Goal: Task Accomplishment & Management: Use online tool/utility

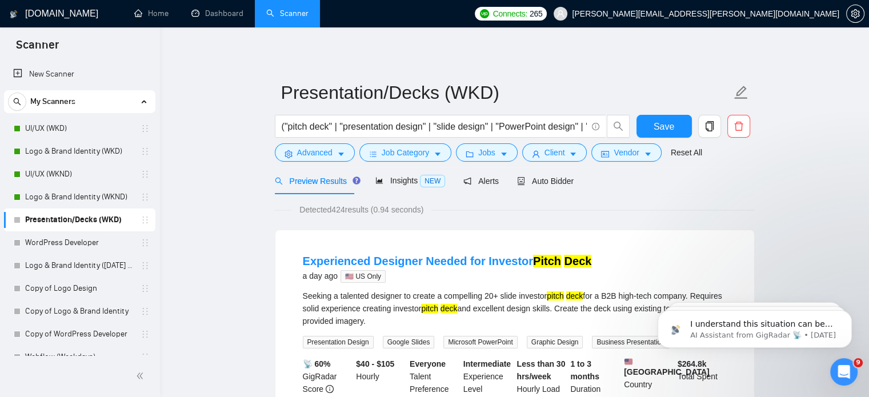
scroll to position [1258, 0]
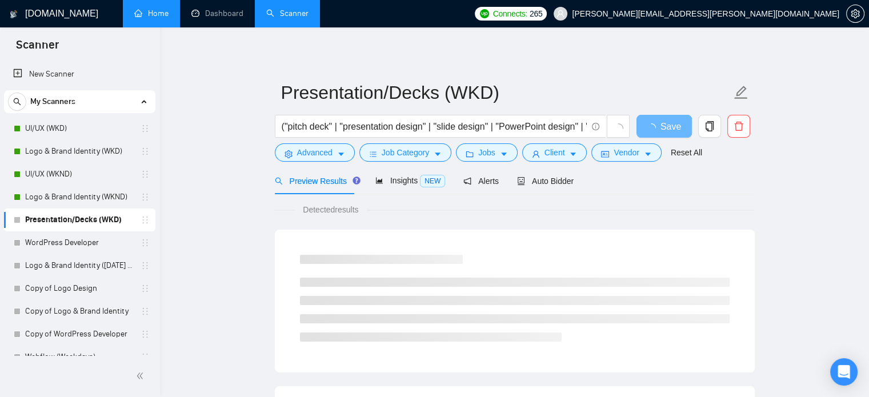
click at [149, 9] on link "Home" at bounding box center [151, 14] width 34 height 10
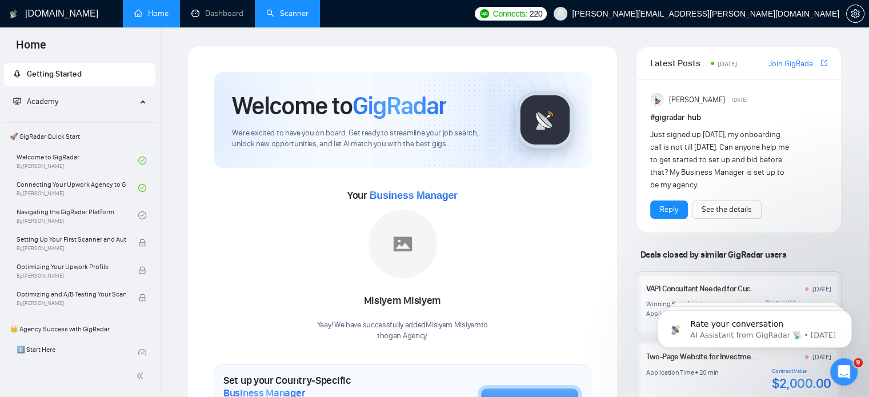
click at [269, 18] on link "Scanner" at bounding box center [287, 14] width 42 height 10
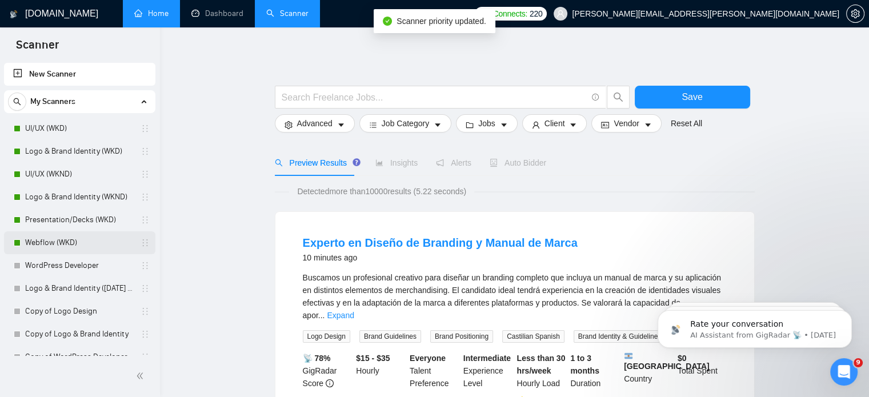
scroll to position [13, 0]
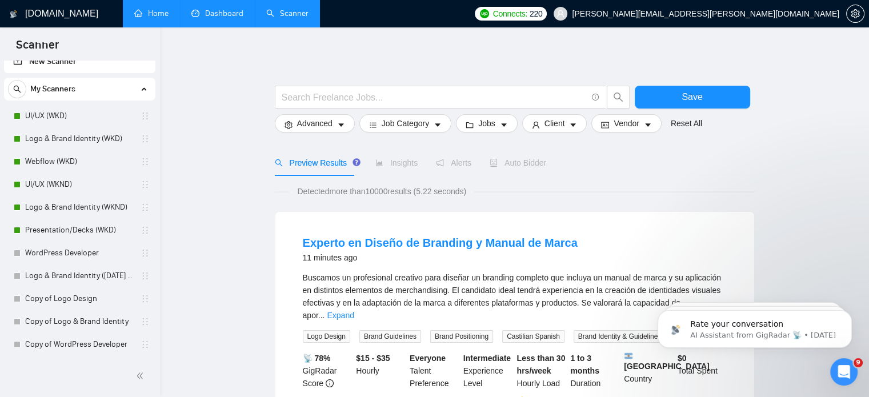
click at [224, 18] on link "Dashboard" at bounding box center [217, 14] width 52 height 10
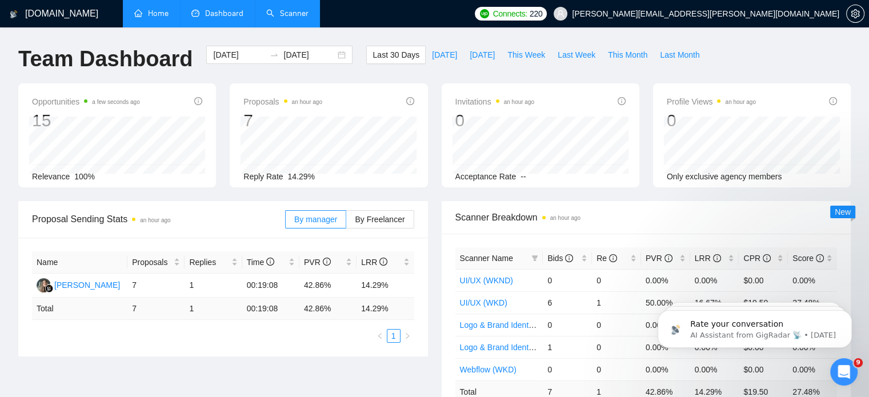
click at [150, 9] on link "Home" at bounding box center [151, 14] width 34 height 10
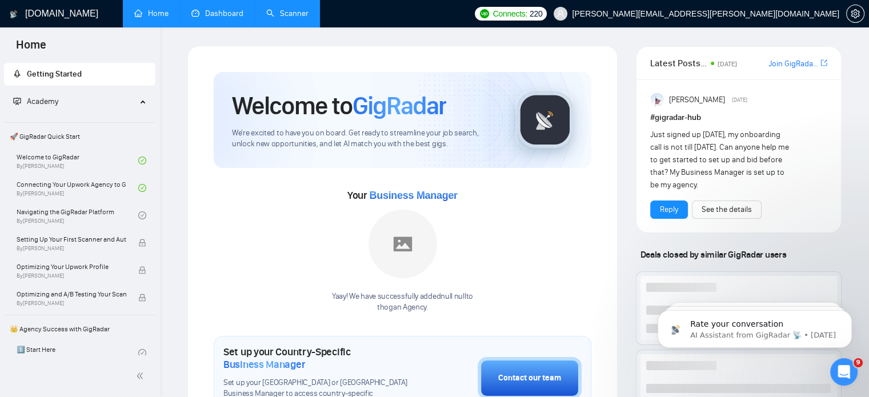
click at [275, 17] on link "Scanner" at bounding box center [287, 14] width 42 height 10
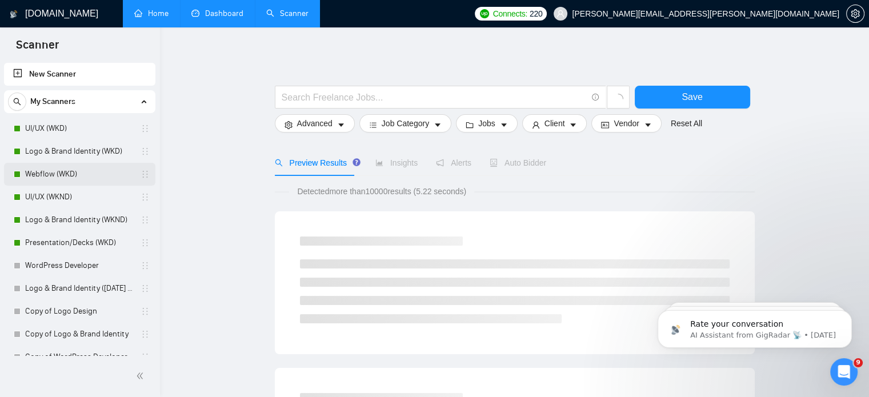
click at [76, 174] on link "Webflow (WKD)" at bounding box center [79, 174] width 109 height 23
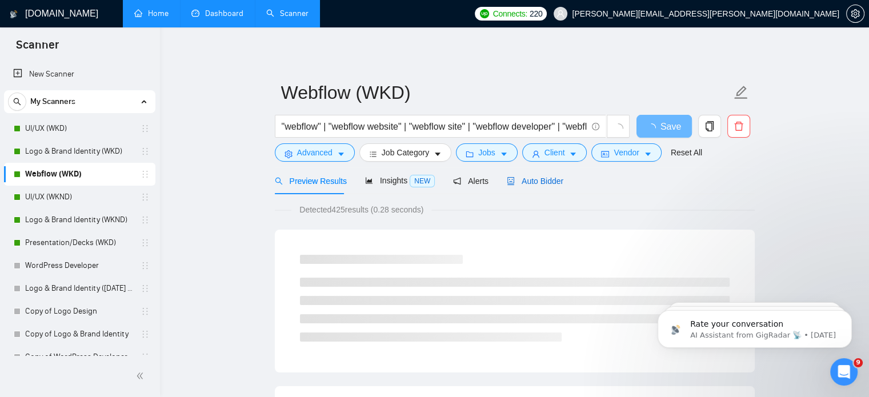
click at [540, 175] on div "Auto Bidder" at bounding box center [535, 181] width 57 height 13
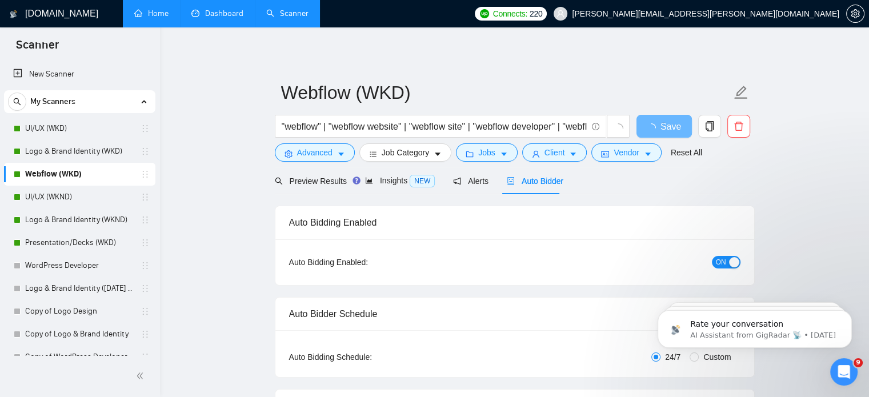
radio input "false"
radio input "true"
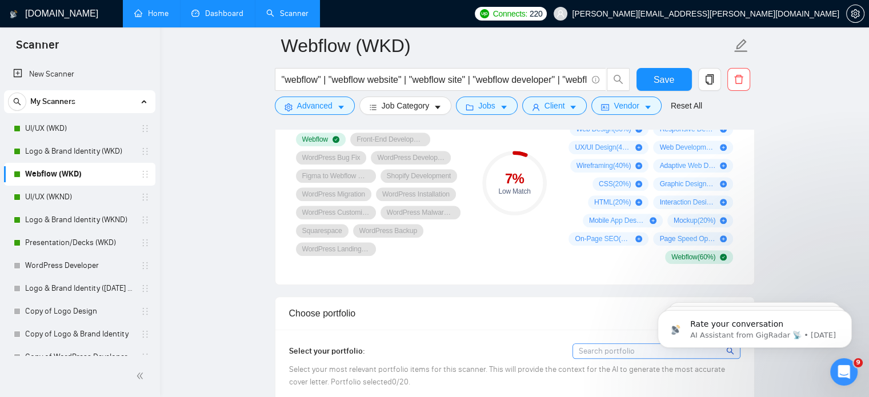
scroll to position [939, 0]
